Goal: Information Seeking & Learning: Check status

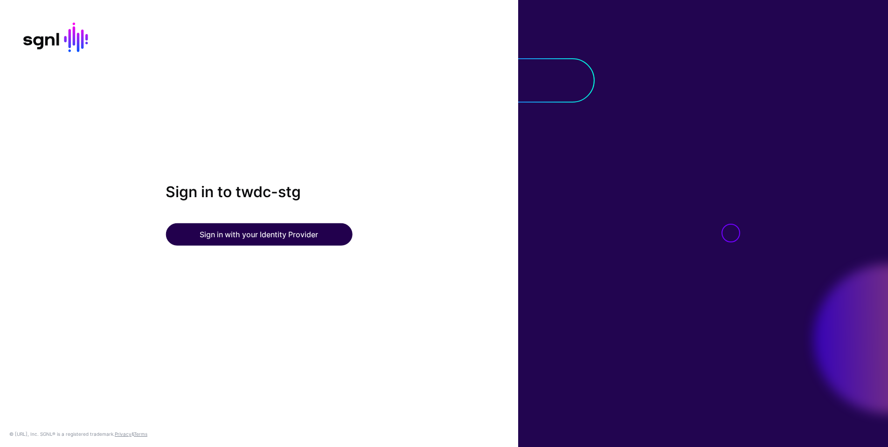
click at [278, 236] on button "Sign in with your Identity Provider" at bounding box center [259, 234] width 187 height 22
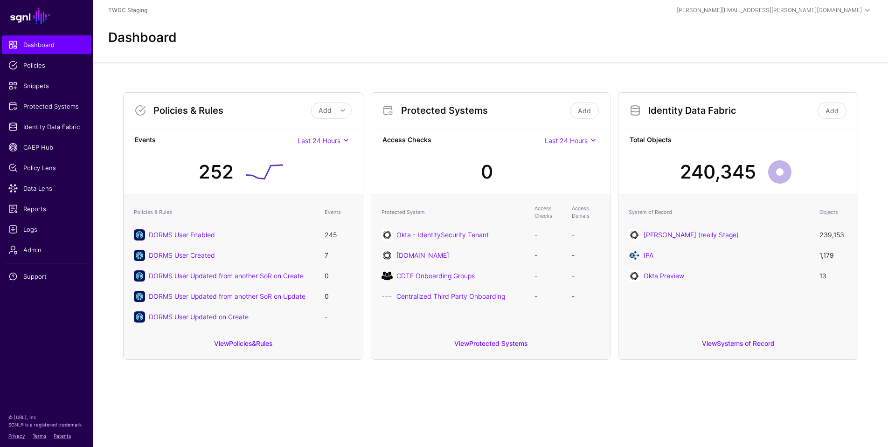
click at [394, 40] on div "Dashboard" at bounding box center [490, 38] width 772 height 16
click at [34, 234] on span "Logs" at bounding box center [46, 229] width 76 height 9
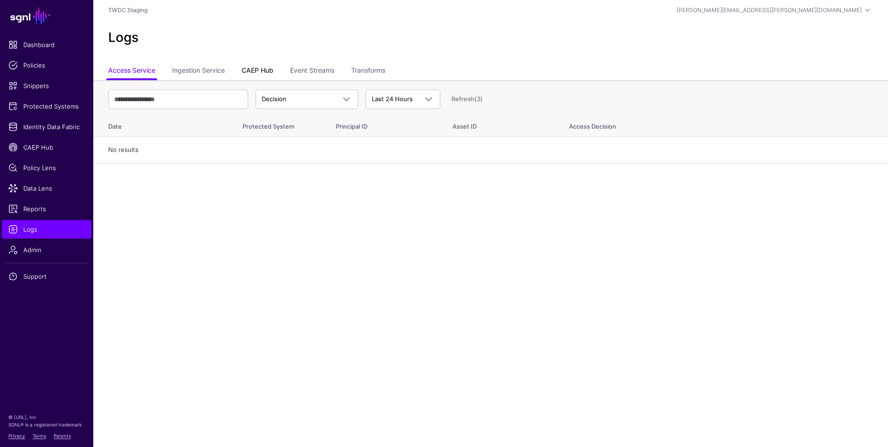
click at [257, 73] on link "CAEP Hub" at bounding box center [258, 72] width 32 height 18
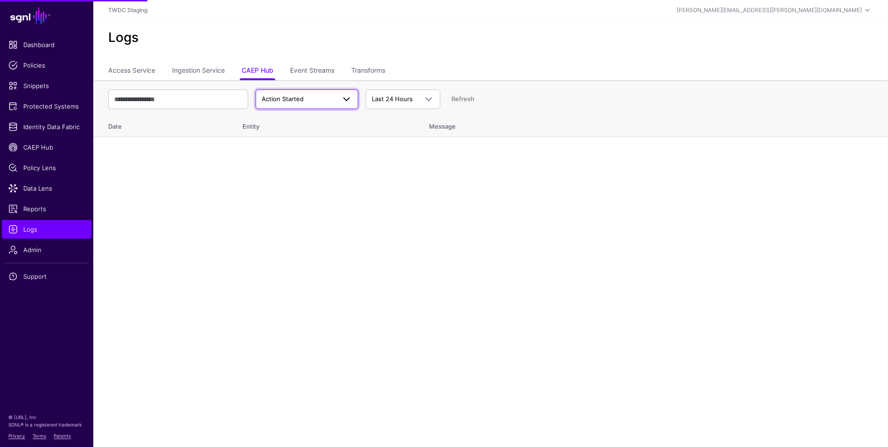
click at [314, 99] on span "Action Started" at bounding box center [299, 99] width 74 height 9
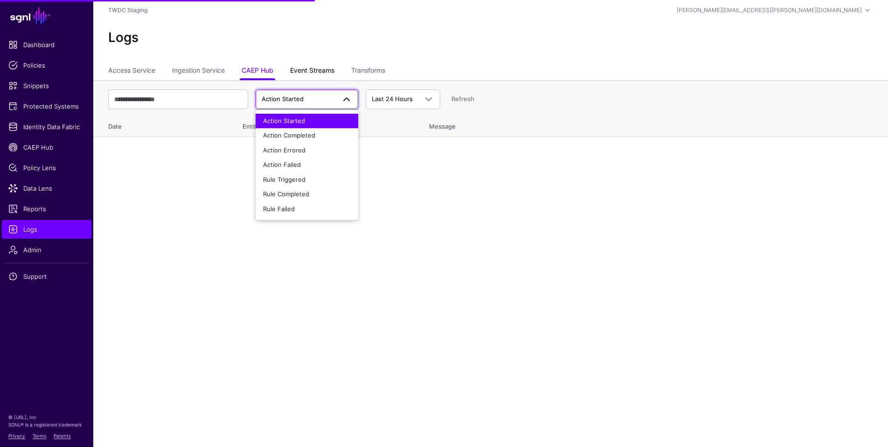
click at [315, 68] on link "Event Streams" at bounding box center [312, 72] width 44 height 18
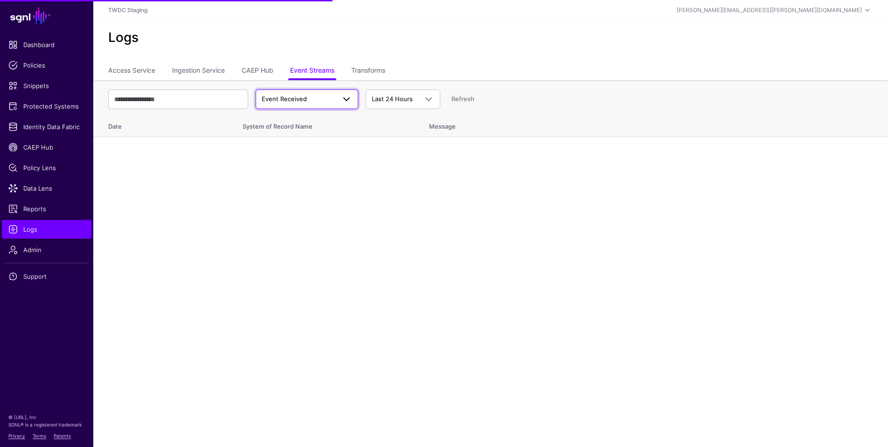
click at [320, 98] on span "Event Received" at bounding box center [299, 99] width 74 height 9
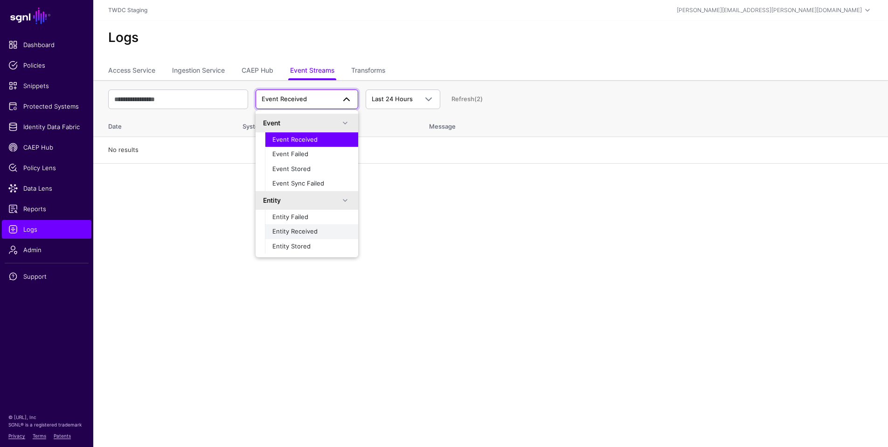
click at [308, 231] on span "Entity Received" at bounding box center [294, 231] width 45 height 7
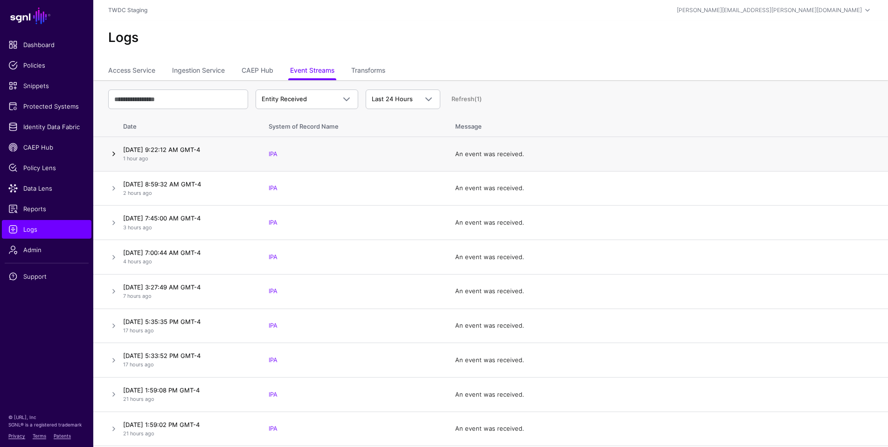
click at [113, 154] on link at bounding box center [113, 153] width 11 height 11
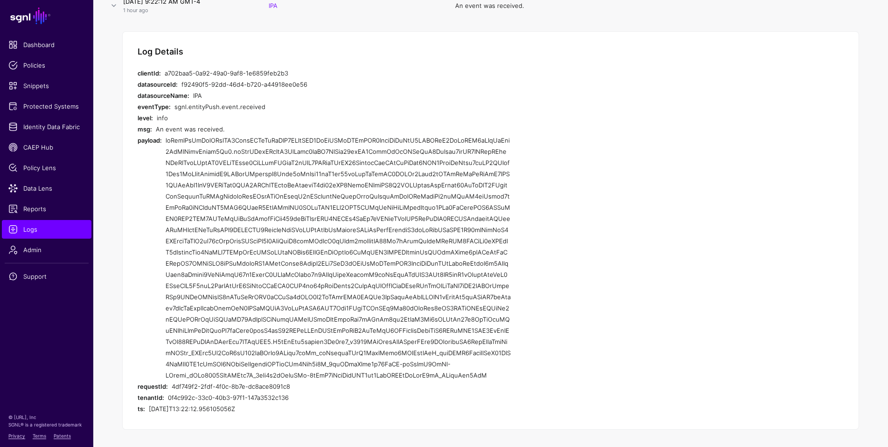
scroll to position [149, 0]
drag, startPoint x: 166, startPoint y: 139, endPoint x: 355, endPoint y: 369, distance: 298.6
click at [355, 369] on div at bounding box center [338, 257] width 345 height 246
copy div "eyJraWQiOiAibXJrLWM2ZjhjOWNlZmEwOTQ1YWZiOWE0MjZhMGQwOTAwOWY2IiwgImFsZyI6ICJSUzI…"
